Goal: Task Accomplishment & Management: Use online tool/utility

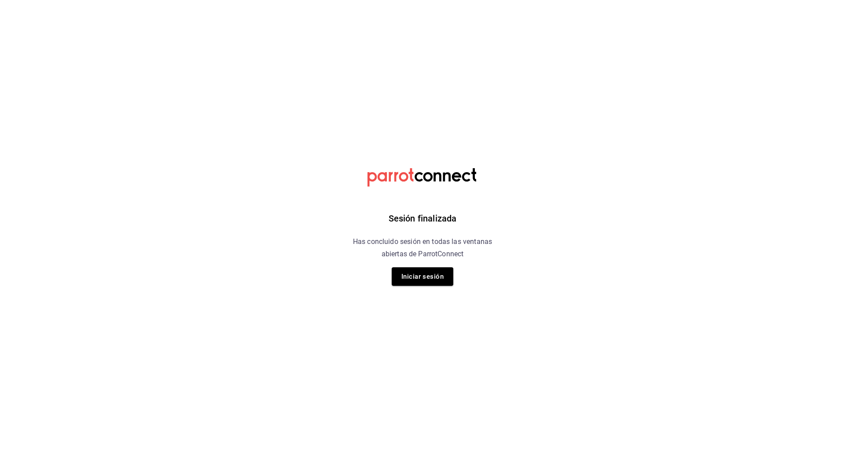
click at [391, 277] on div "Sesión finalizada Has concluido sesión en todas las ventanas abiertas de Parrot…" at bounding box center [423, 227] width 222 height 454
click at [398, 279] on button "Iniciar sesión" at bounding box center [423, 276] width 62 height 18
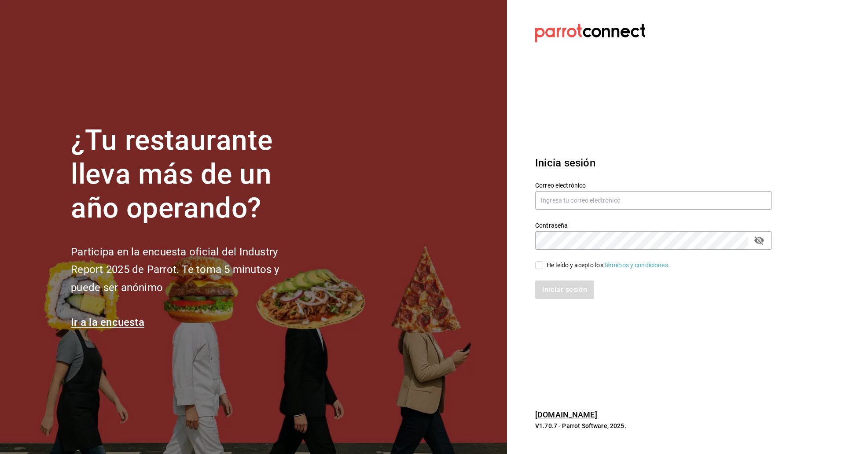
click at [558, 190] on div "Correo electrónico" at bounding box center [653, 195] width 237 height 29
click at [546, 203] on input "text" at bounding box center [653, 200] width 237 height 18
type input "kevinS.fdez@gmail.com"
click at [543, 265] on input "He leído y acepto los Términos y condiciones." at bounding box center [539, 265] width 8 height 8
checkbox input "true"
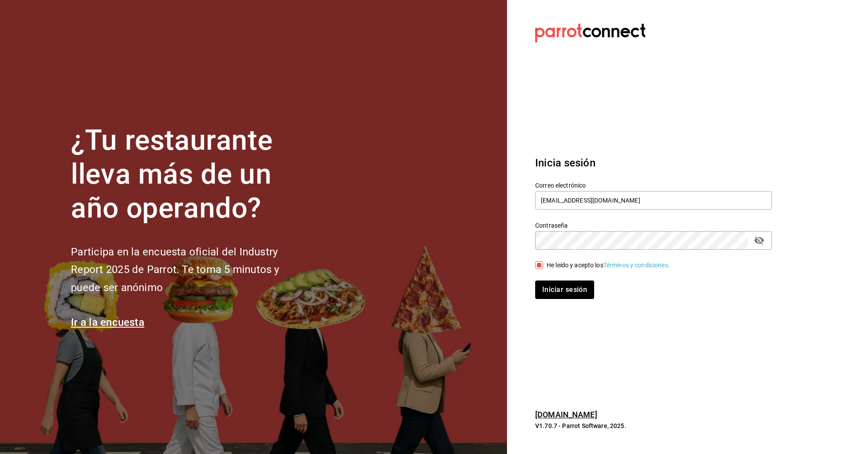
click at [552, 280] on div "Iniciar sesión" at bounding box center [648, 284] width 247 height 29
click at [554, 284] on button "Iniciar sesión" at bounding box center [565, 289] width 60 height 18
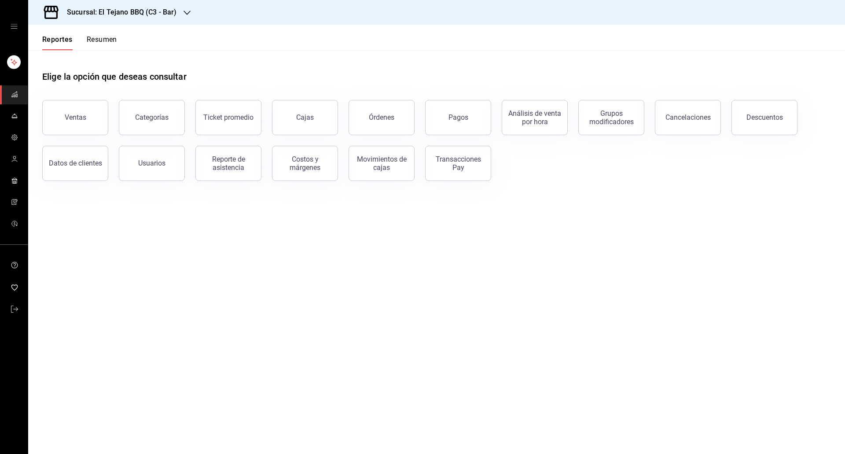
click at [163, 12] on h3 "Sucursal: El Tejano BBQ (C3 - Bar)" at bounding box center [118, 12] width 117 height 11
click at [74, 69] on div "El Tejano BBQ (C2 - Delivery)" at bounding box center [94, 78] width 132 height 20
click at [19, 123] on link "mailbox folders" at bounding box center [14, 116] width 28 height 19
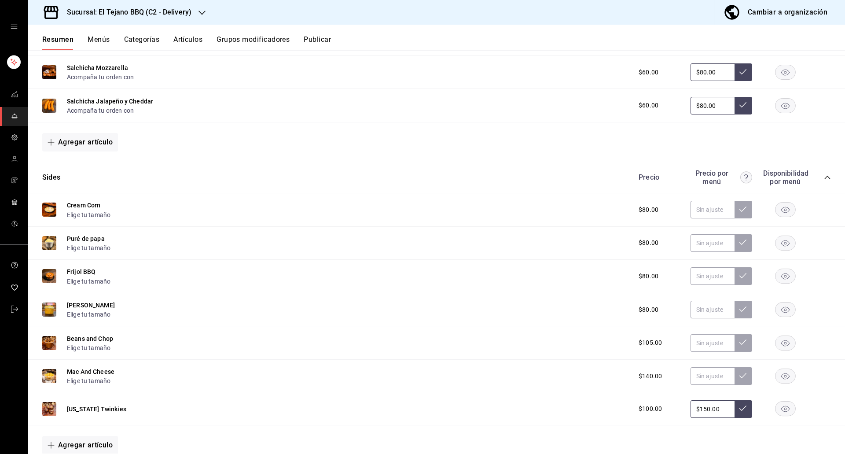
scroll to position [653, 0]
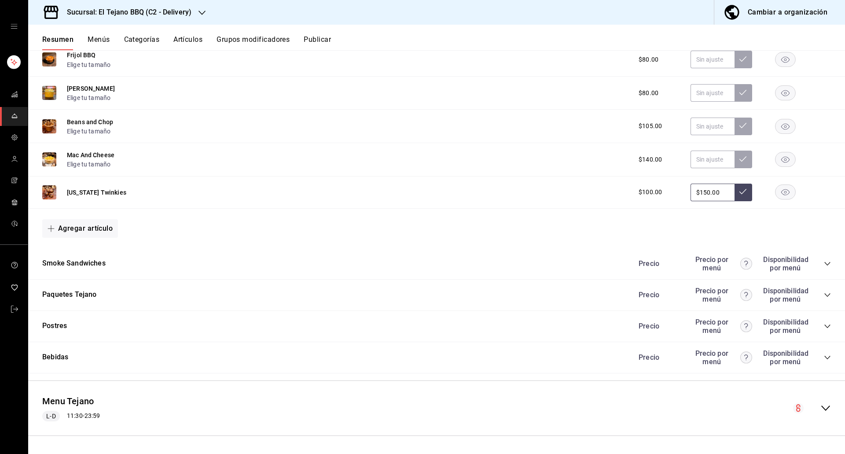
click at [824, 265] on icon "collapse-category-row" at bounding box center [827, 263] width 7 height 7
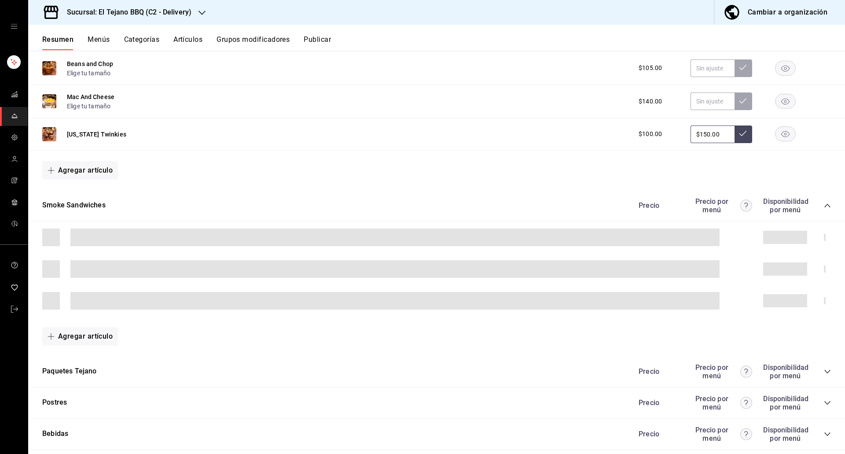
scroll to position [711, 0]
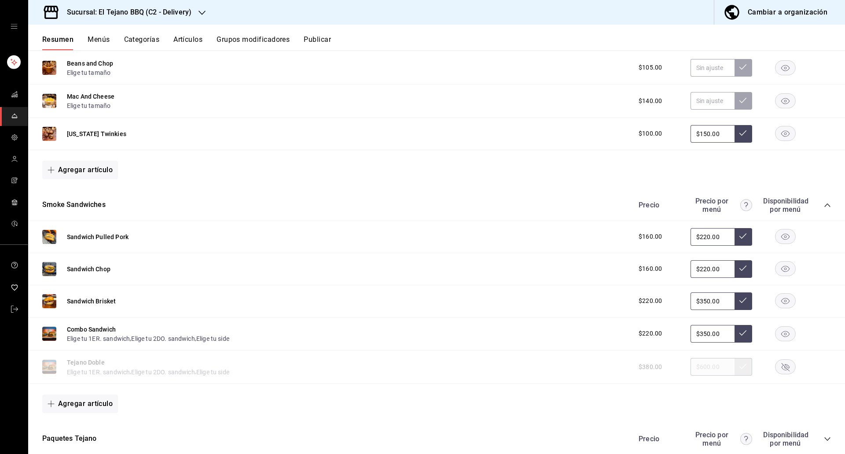
click at [776, 334] on rect "button" at bounding box center [786, 333] width 20 height 15
click at [777, 361] on rect "button" at bounding box center [786, 367] width 20 height 15
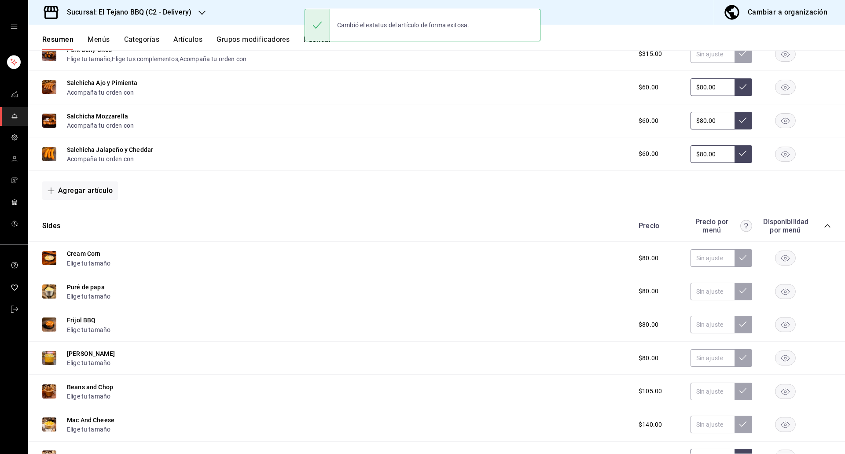
scroll to position [387, 0]
click at [315, 48] on button "Publicar" at bounding box center [317, 42] width 27 height 15
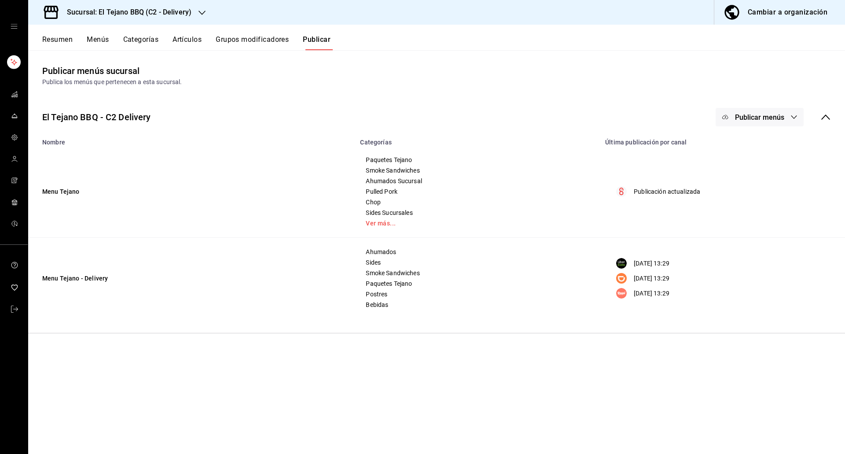
click at [792, 113] on button "Publicar menús" at bounding box center [760, 117] width 88 height 18
click at [741, 214] on div at bounding box center [739, 220] width 25 height 14
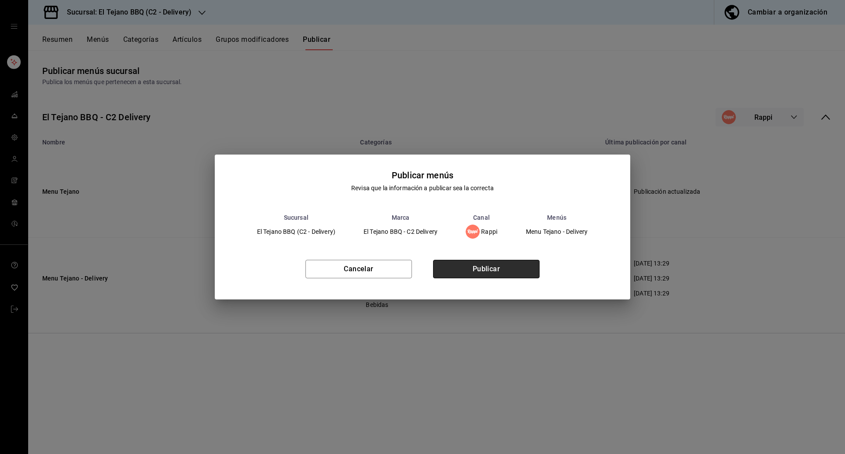
click at [523, 265] on button "Publicar" at bounding box center [486, 269] width 107 height 18
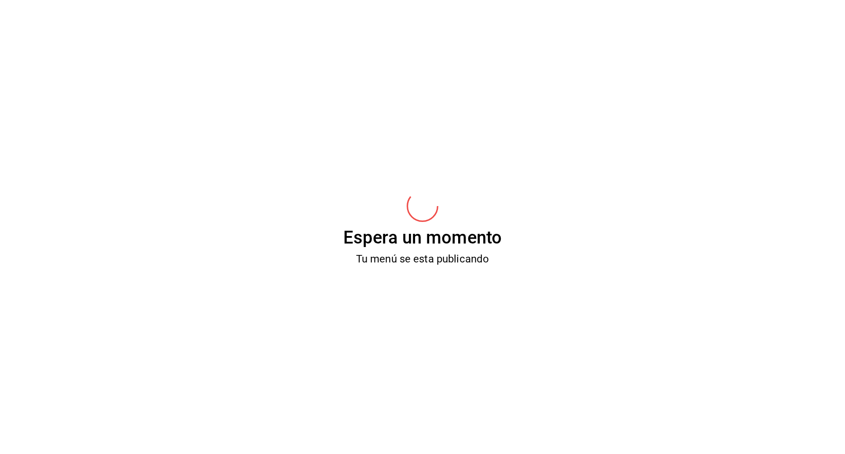
click at [523, 265] on div "Espera un momento Tu menú se esta publicando" at bounding box center [422, 227] width 845 height 454
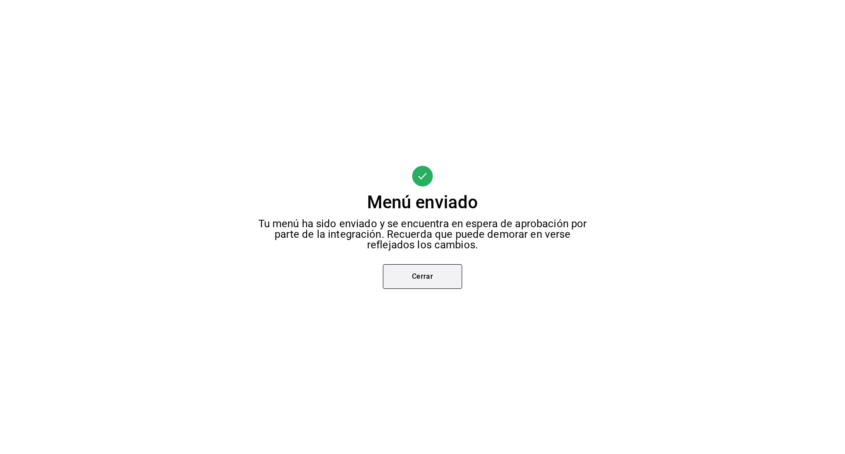
click at [425, 283] on button "Cerrar" at bounding box center [422, 276] width 79 height 25
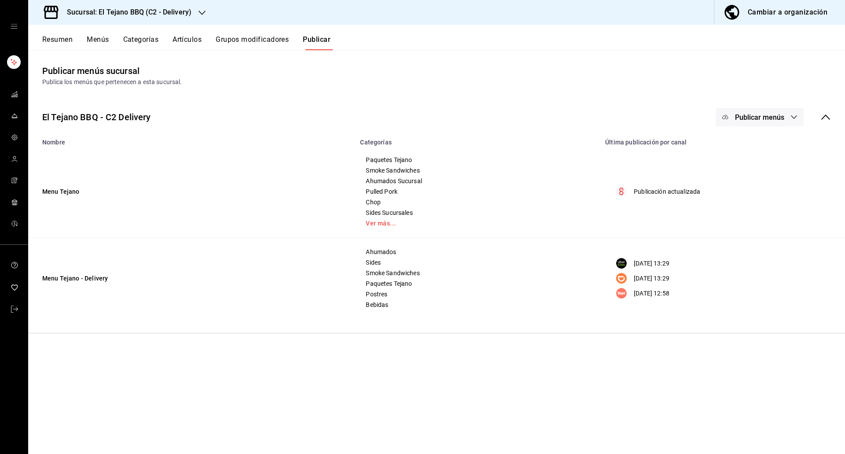
click at [747, 119] on span "Publicar menús" at bounding box center [759, 117] width 49 height 8
click at [756, 191] on span "DiDi Food" at bounding box center [773, 195] width 42 height 9
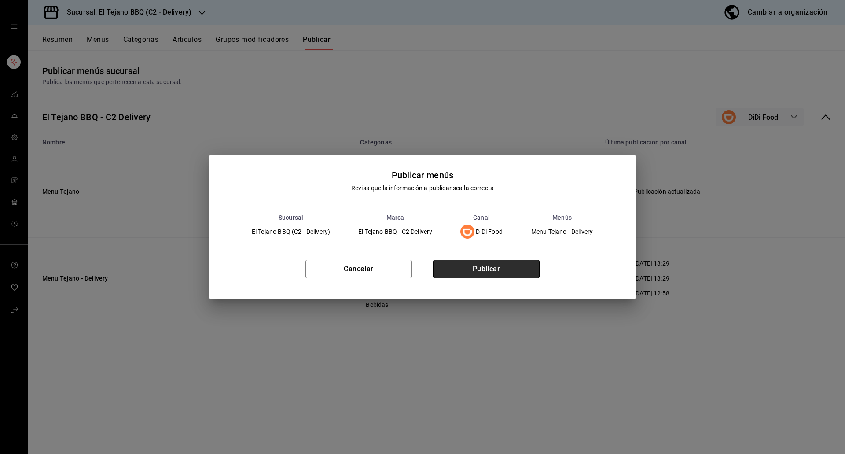
drag, startPoint x: 756, startPoint y: 191, endPoint x: 467, endPoint y: 266, distance: 299.4
click at [467, 266] on button "Publicar" at bounding box center [486, 269] width 107 height 18
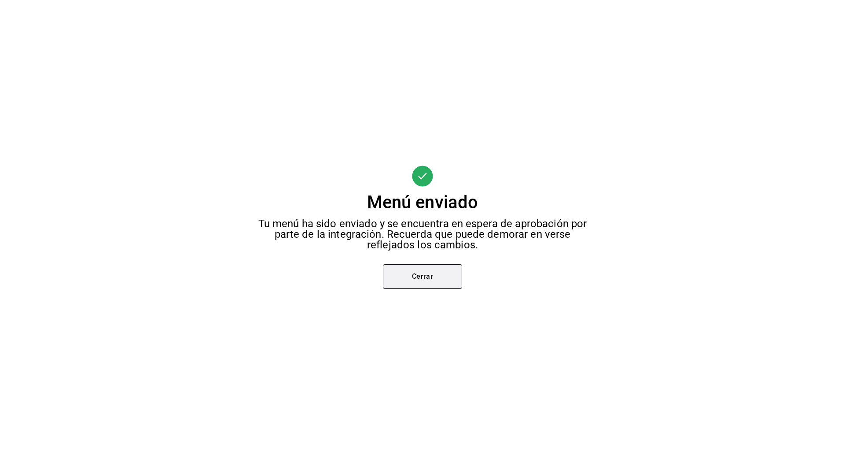
click at [444, 281] on button "Cerrar" at bounding box center [422, 276] width 79 height 25
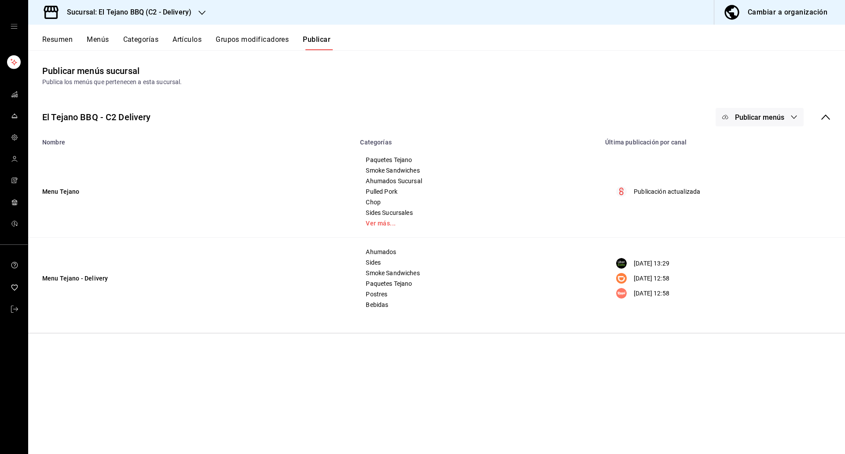
click at [757, 118] on span "Publicar menús" at bounding box center [759, 117] width 49 height 8
click at [738, 167] on img at bounding box center [734, 170] width 14 height 14
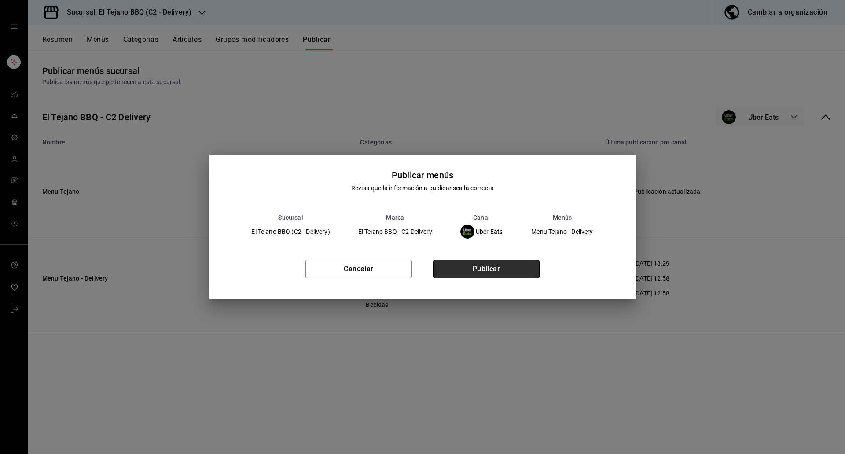
click at [479, 267] on button "Publicar" at bounding box center [486, 269] width 107 height 18
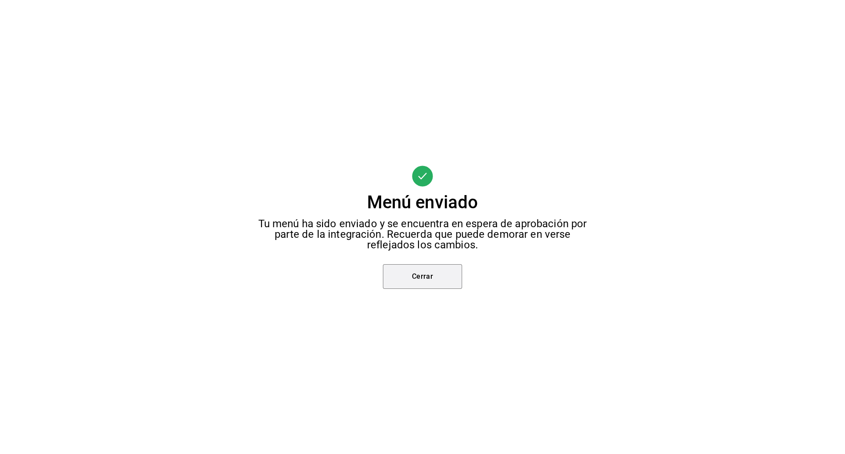
drag, startPoint x: 290, startPoint y: 5, endPoint x: 428, endPoint y: 274, distance: 302.6
click at [428, 274] on button "Cerrar" at bounding box center [422, 276] width 79 height 25
